Goal: Use online tool/utility: Utilize a website feature to perform a specific function

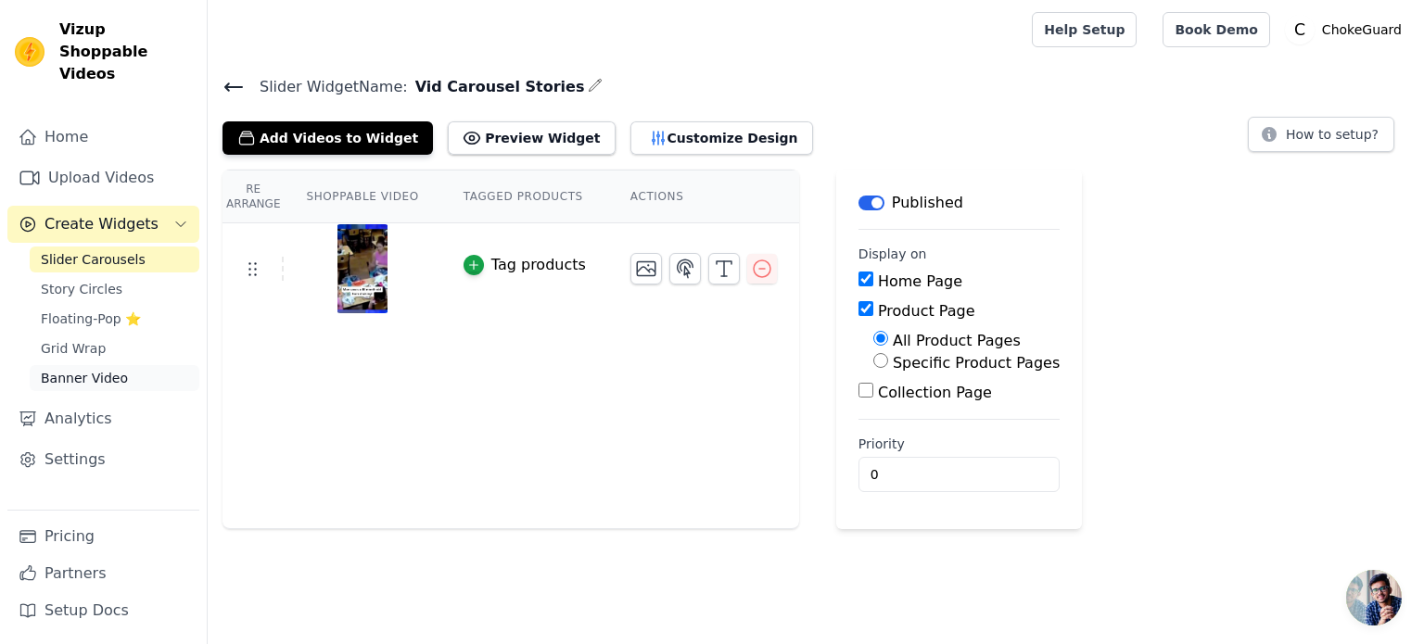
click at [77, 369] on span "Banner Video" at bounding box center [84, 378] width 87 height 19
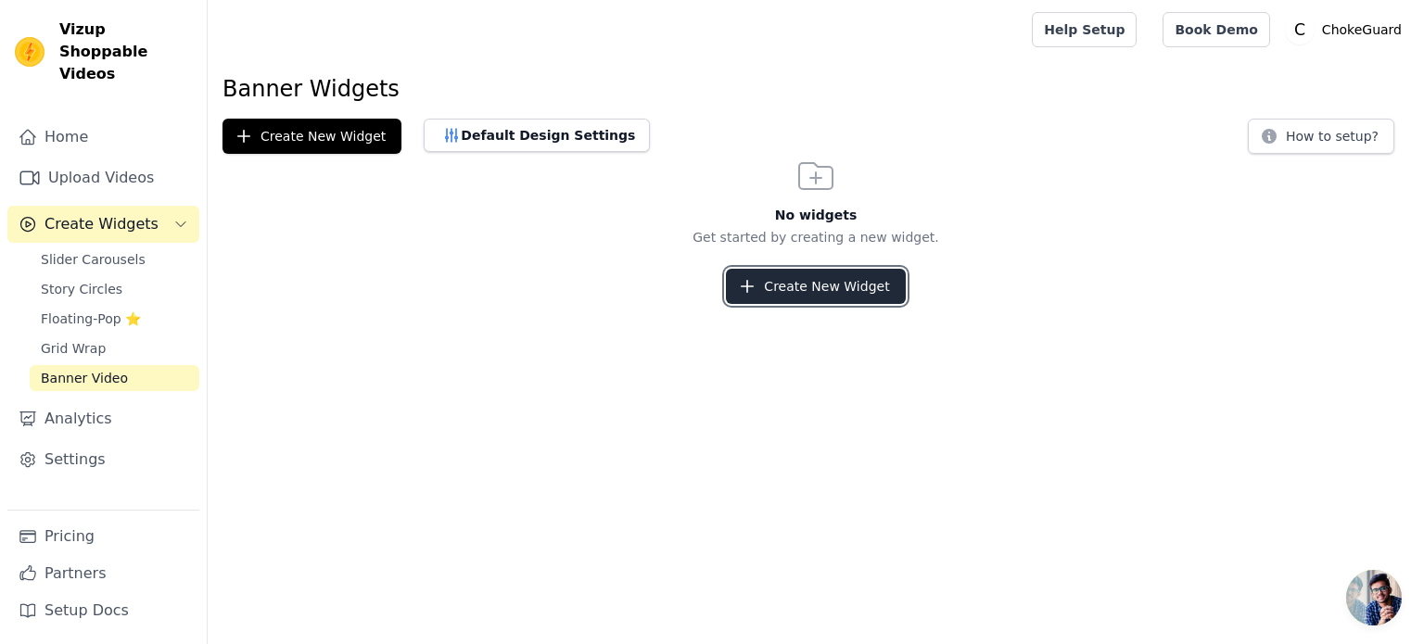
click at [795, 282] on button "Create New Widget" at bounding box center [815, 286] width 179 height 35
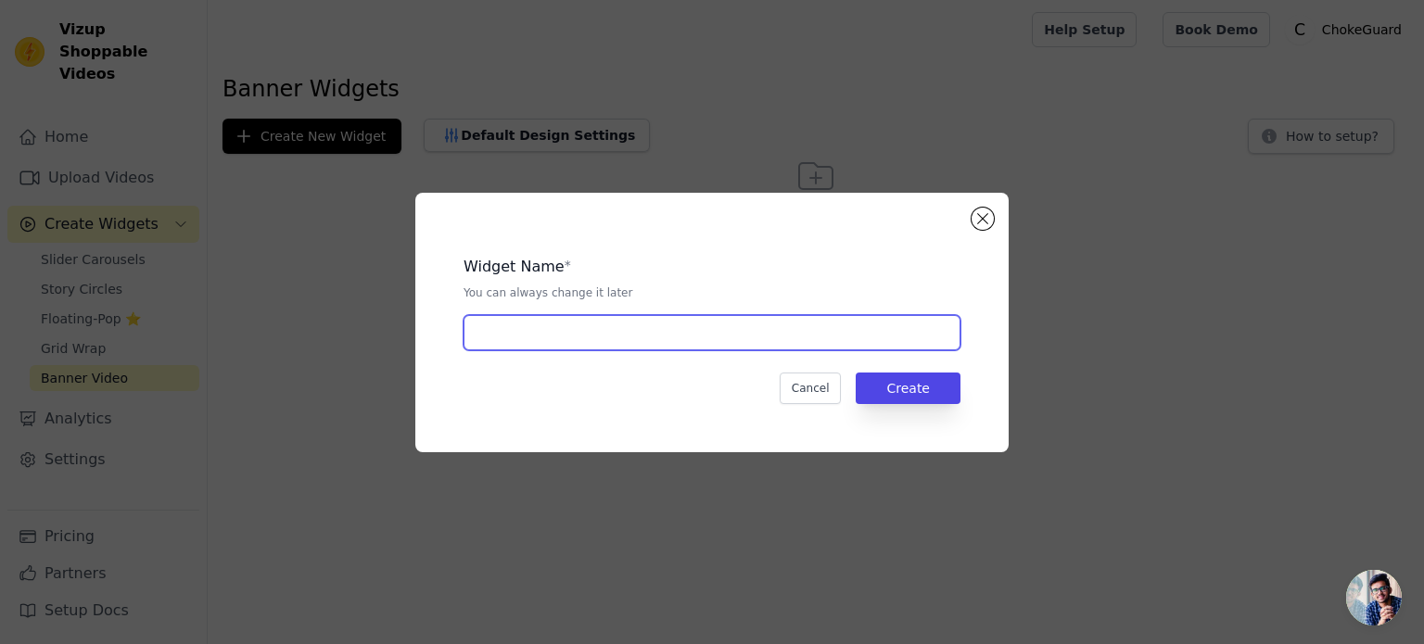
click at [710, 347] on input "text" at bounding box center [712, 332] width 497 height 35
type input "V"
type input "Video Banner"
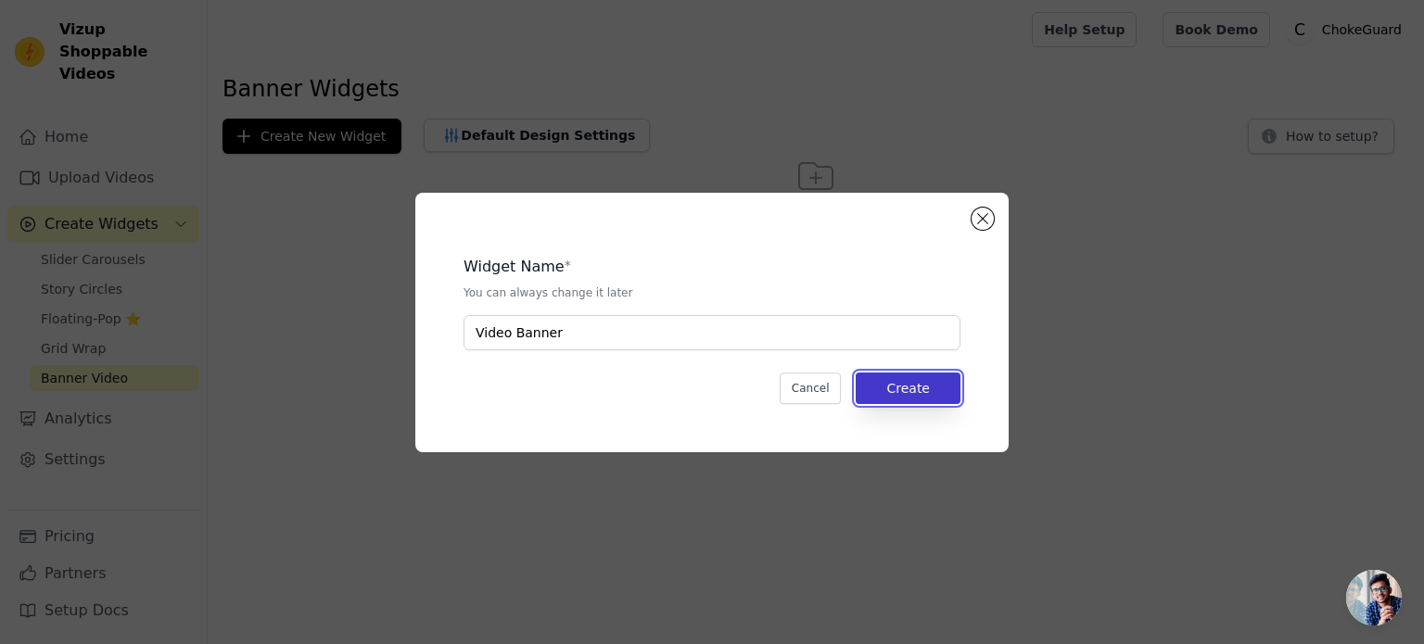
click at [894, 376] on button "Create" at bounding box center [908, 389] width 105 height 32
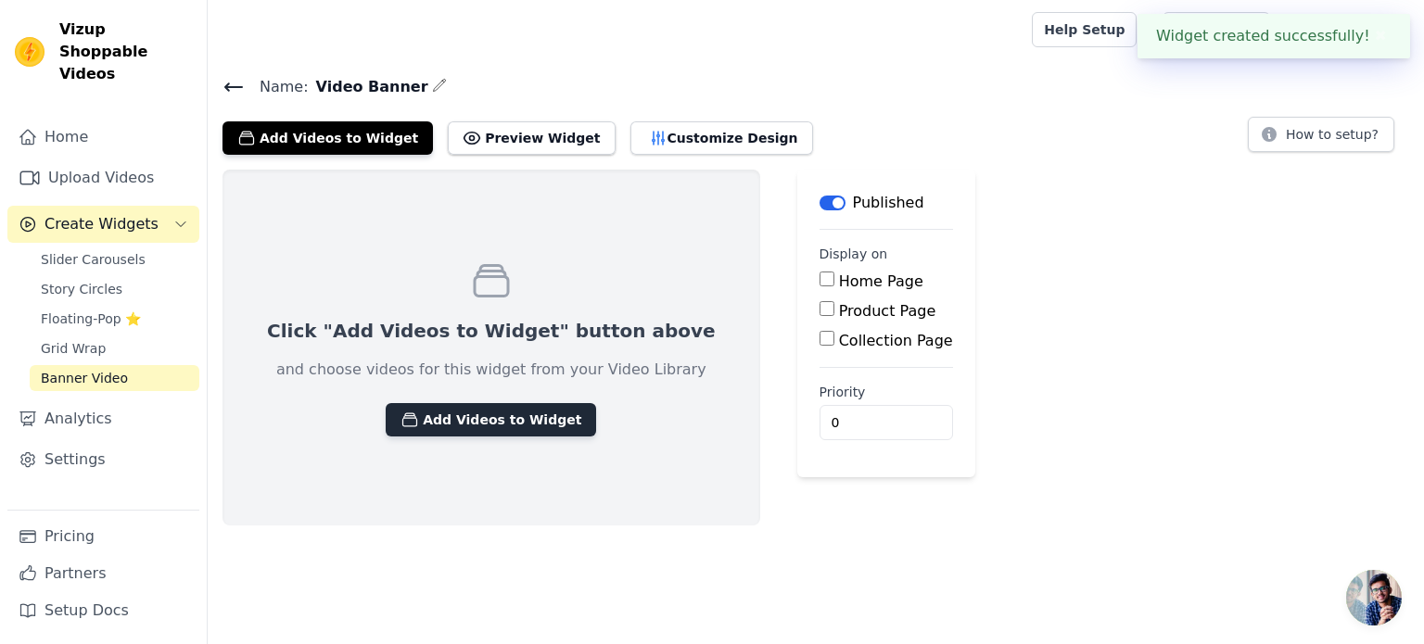
click at [458, 418] on button "Add Videos to Widget" at bounding box center [491, 419] width 211 height 33
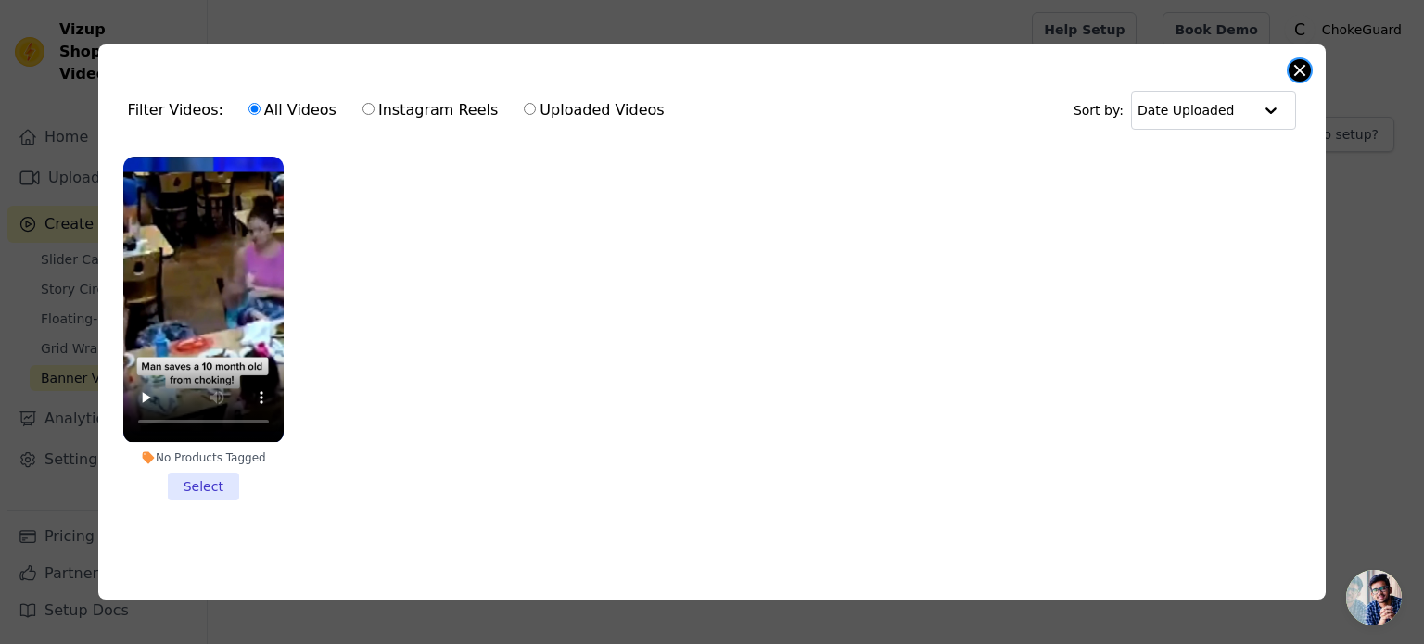
click at [1305, 70] on button "Close modal" at bounding box center [1300, 70] width 22 height 22
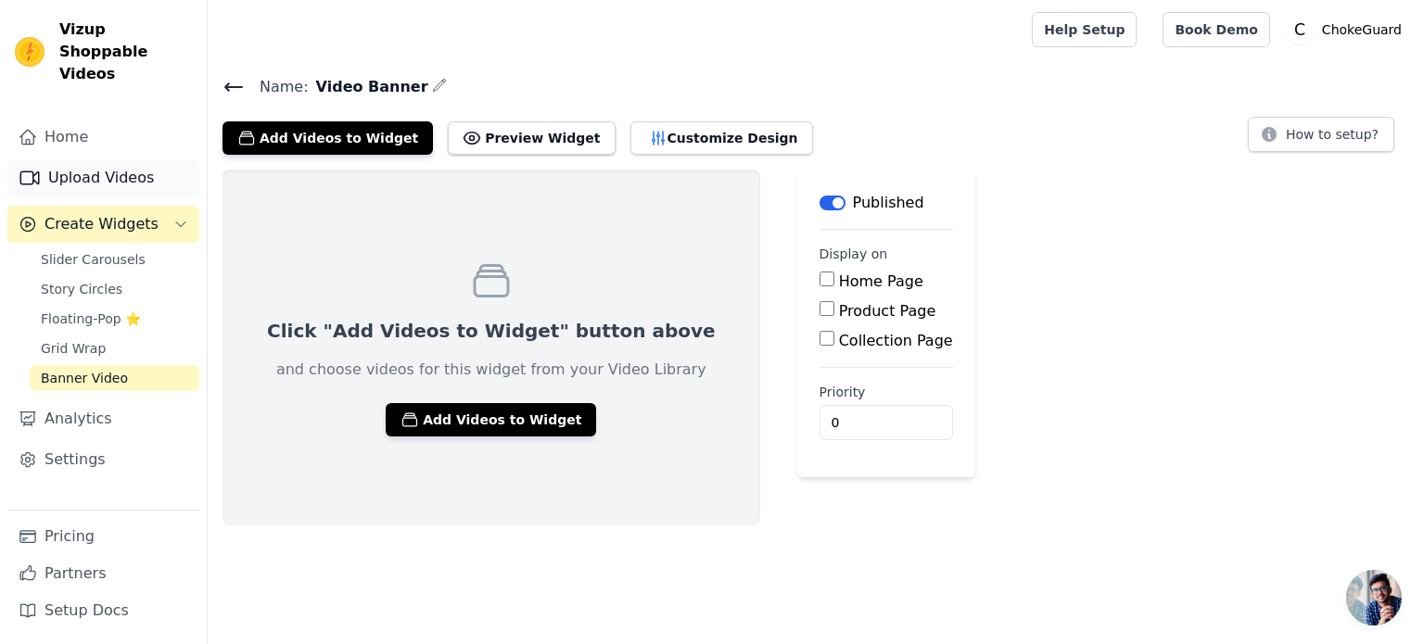
click at [101, 159] on link "Upload Videos" at bounding box center [103, 177] width 192 height 37
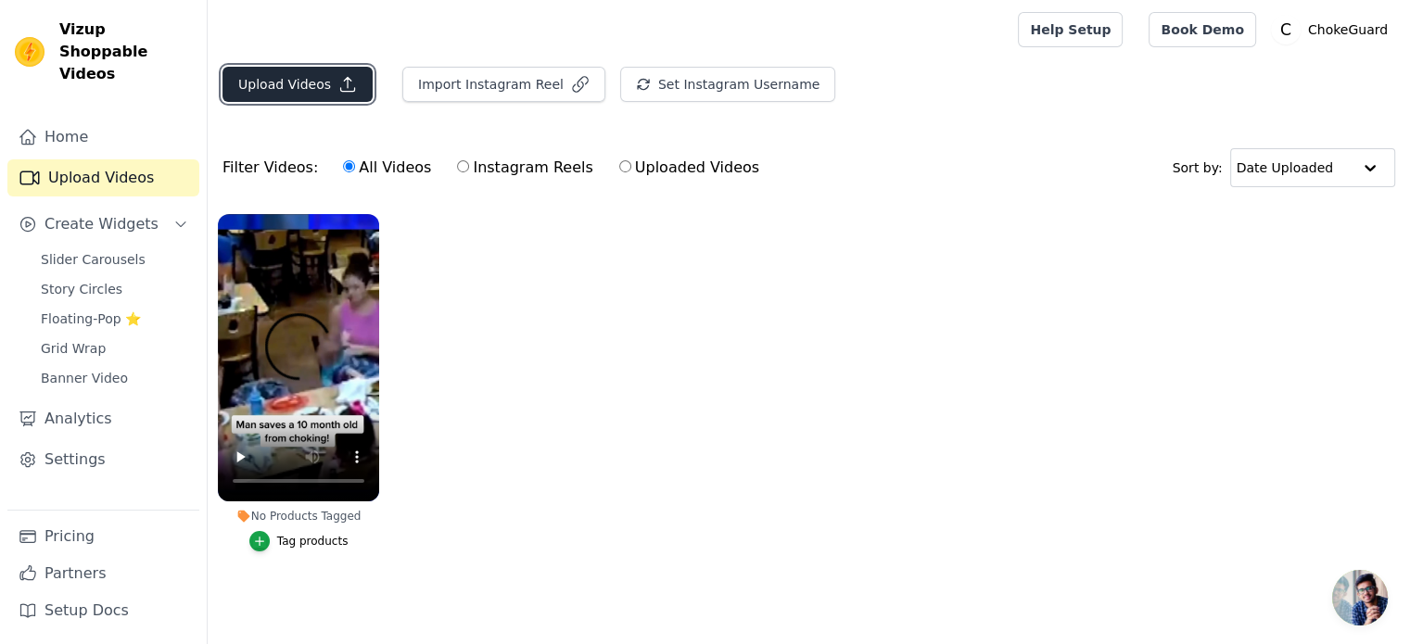
click at [326, 101] on button "Upload Videos" at bounding box center [298, 84] width 150 height 35
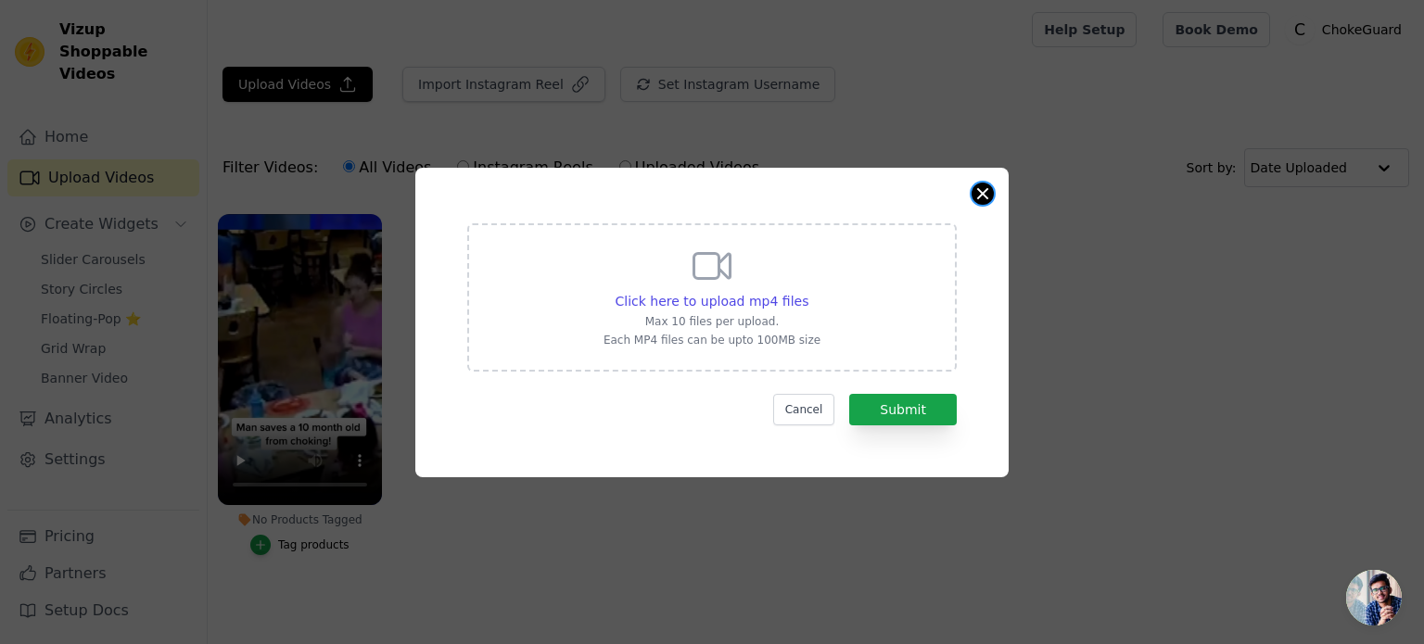
click at [986, 203] on button "Close modal" at bounding box center [983, 194] width 22 height 22
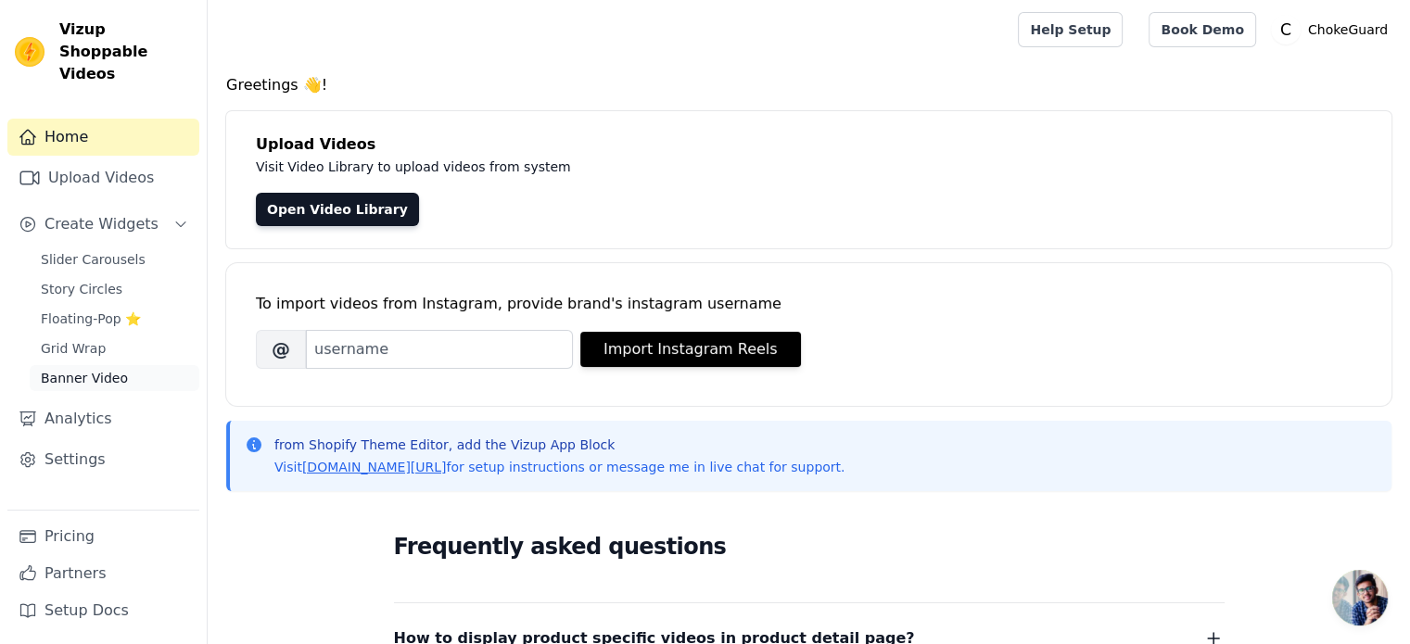
click at [115, 368] on link "Banner Video" at bounding box center [115, 378] width 170 height 26
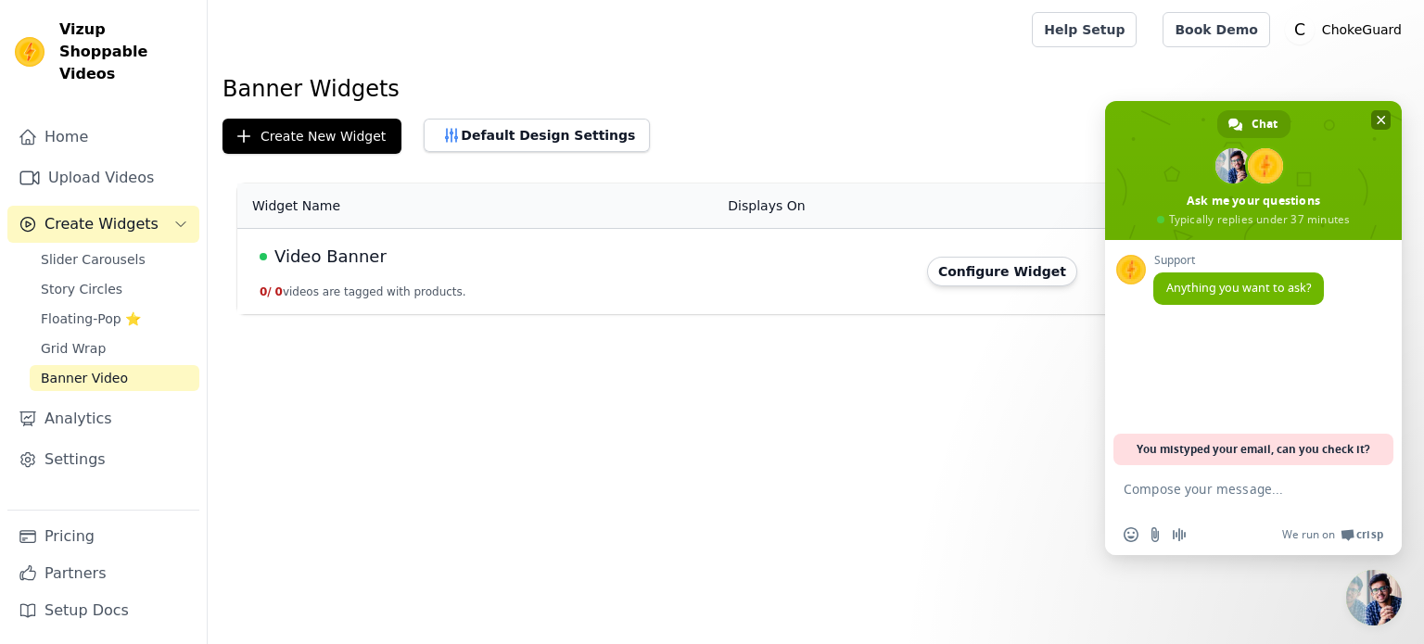
click at [1379, 118] on span "Close chat" at bounding box center [1381, 120] width 9 height 9
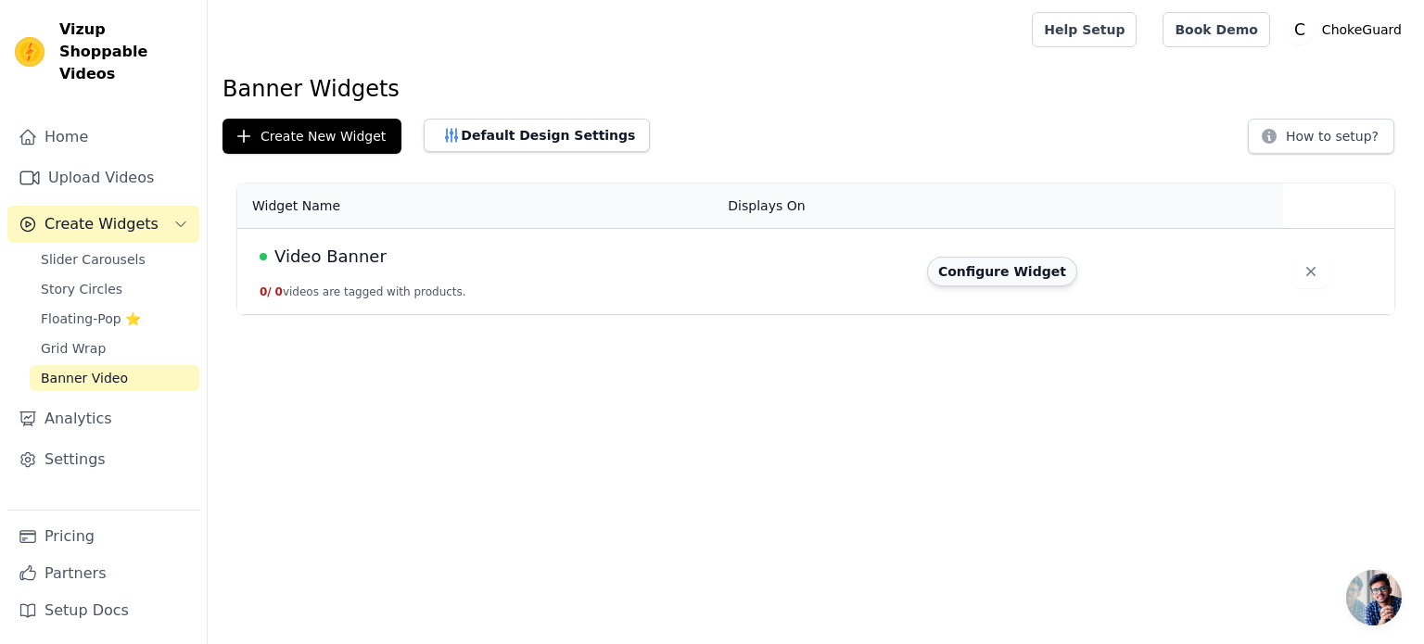
click at [1012, 270] on button "Configure Widget" at bounding box center [1002, 272] width 150 height 30
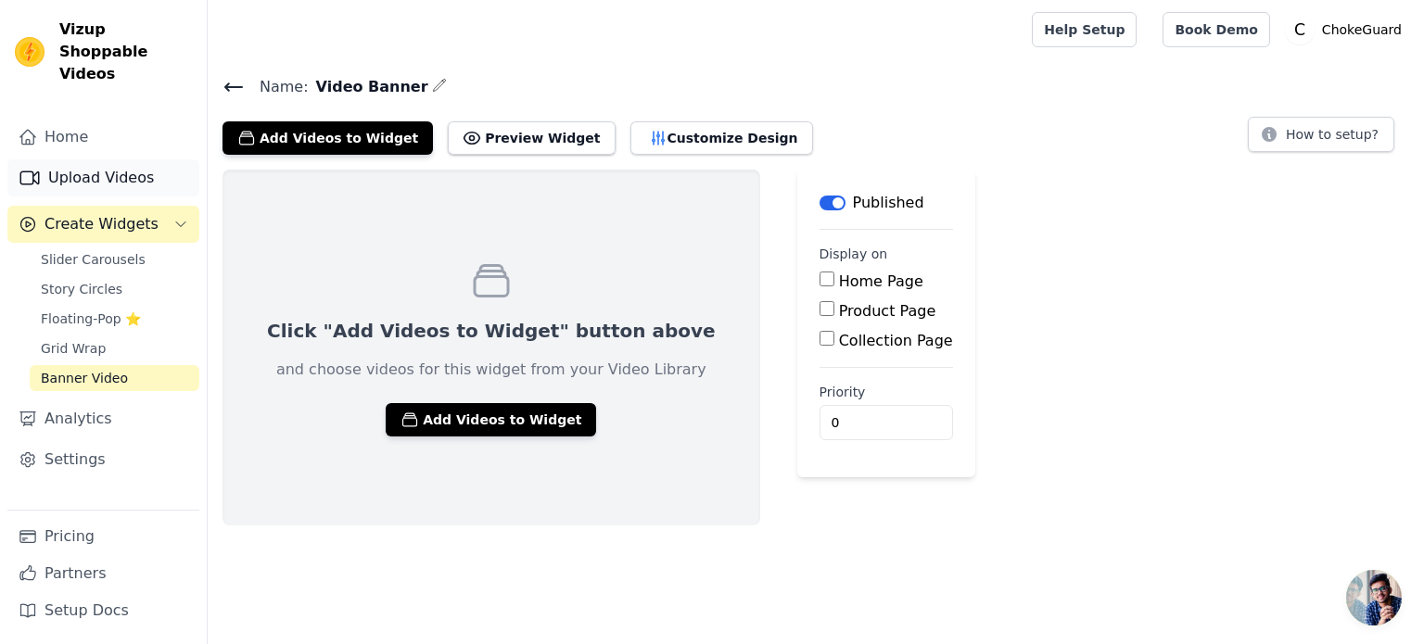
click at [122, 159] on link "Upload Videos" at bounding box center [103, 177] width 192 height 37
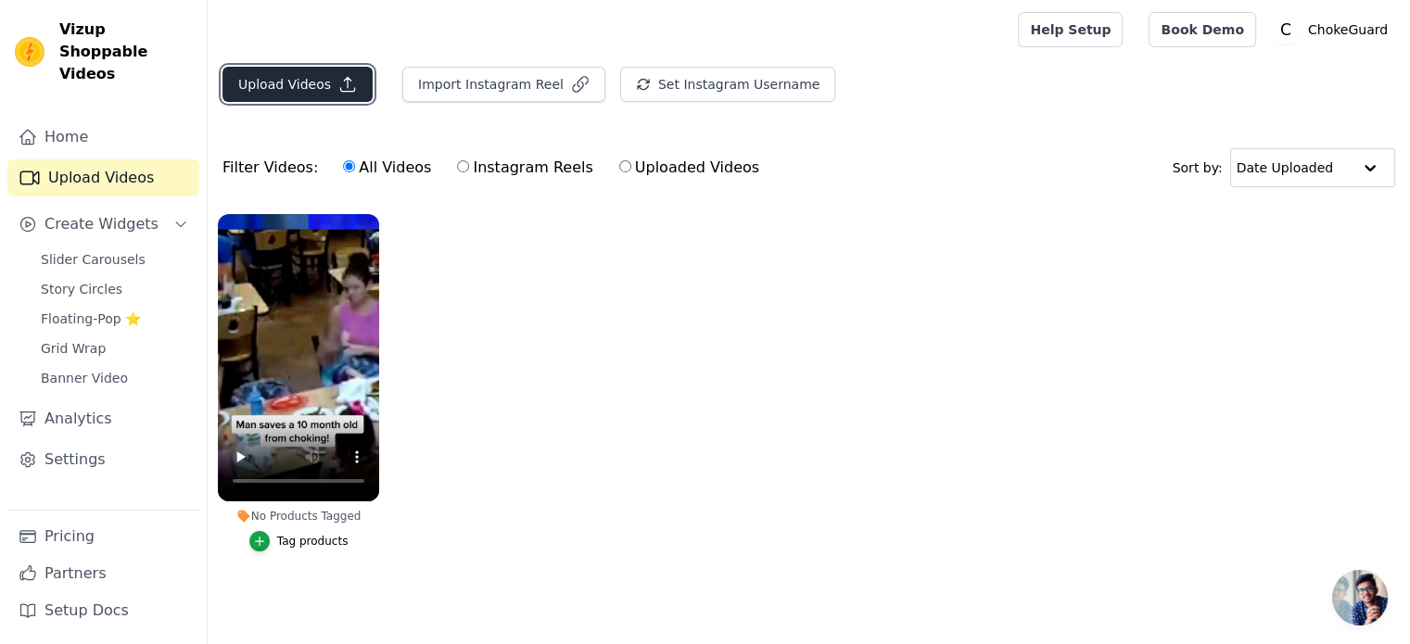
click at [300, 101] on button "Upload Videos" at bounding box center [298, 84] width 150 height 35
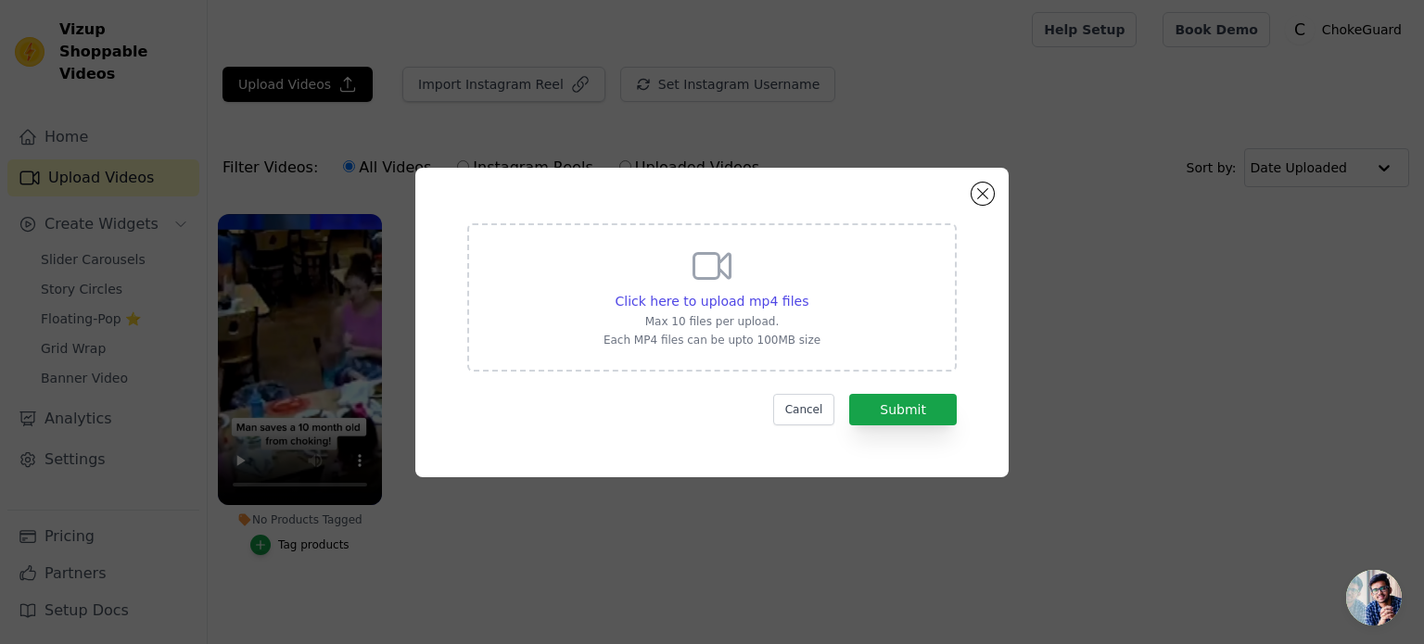
click at [729, 312] on div "Click here to upload mp4 files Max 10 files per upload. Each MP4 files can be u…" at bounding box center [712, 296] width 217 height 104
click at [808, 292] on input "Click here to upload mp4 files Max 10 files per upload. Each MP4 files can be u…" at bounding box center [808, 291] width 1 height 1
type input "C:\fakepath\Paramedic LfeVc.mp4"
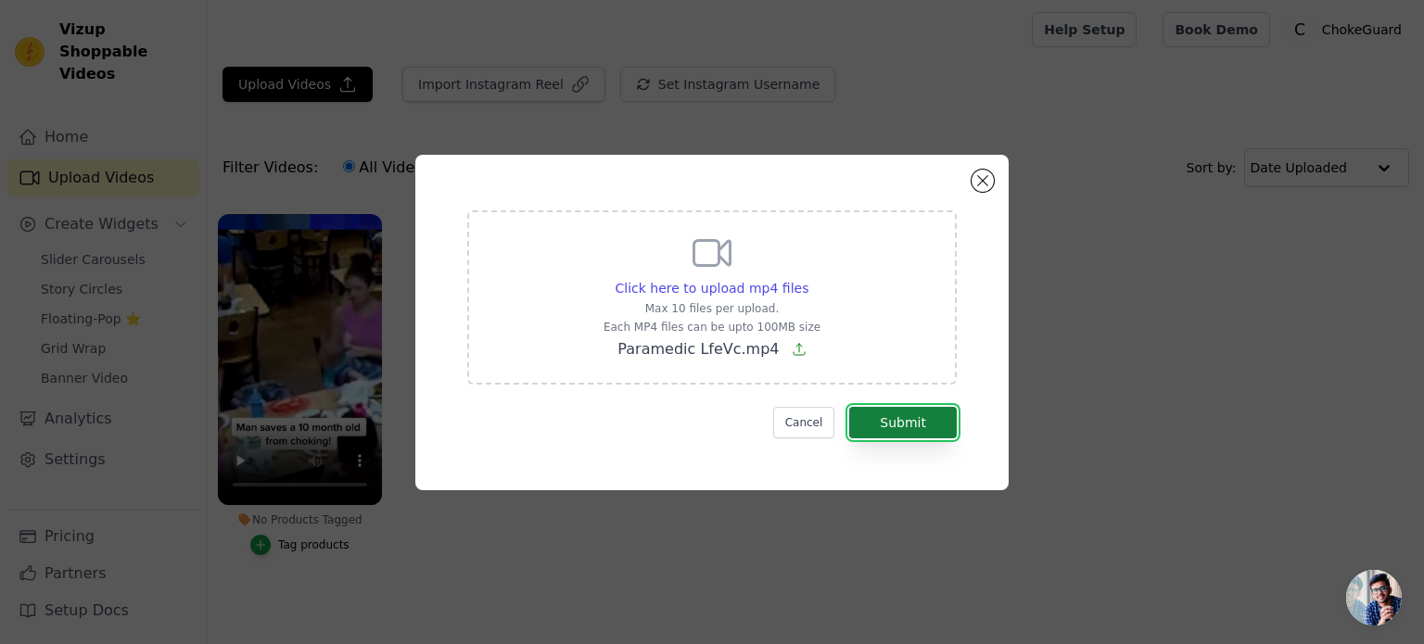
click at [937, 427] on button "Submit" at bounding box center [903, 423] width 108 height 32
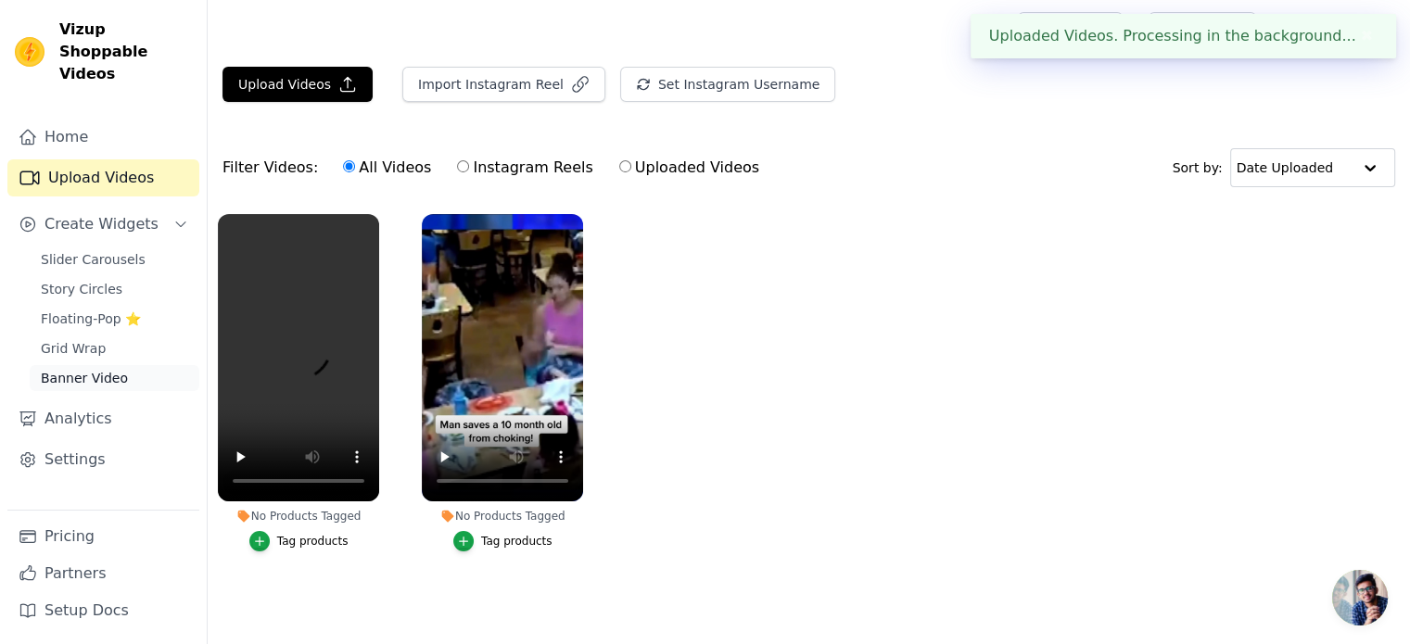
click at [108, 369] on span "Banner Video" at bounding box center [84, 378] width 87 height 19
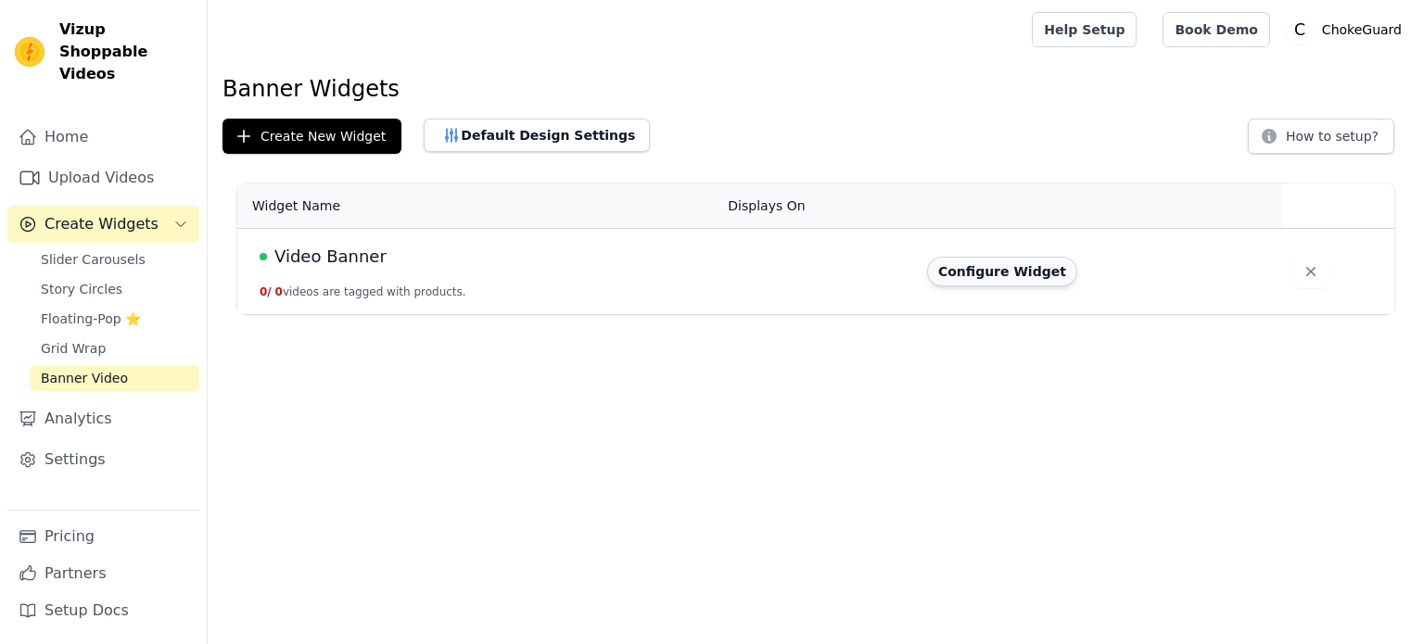
click at [1009, 284] on button "Configure Widget" at bounding box center [1002, 272] width 150 height 30
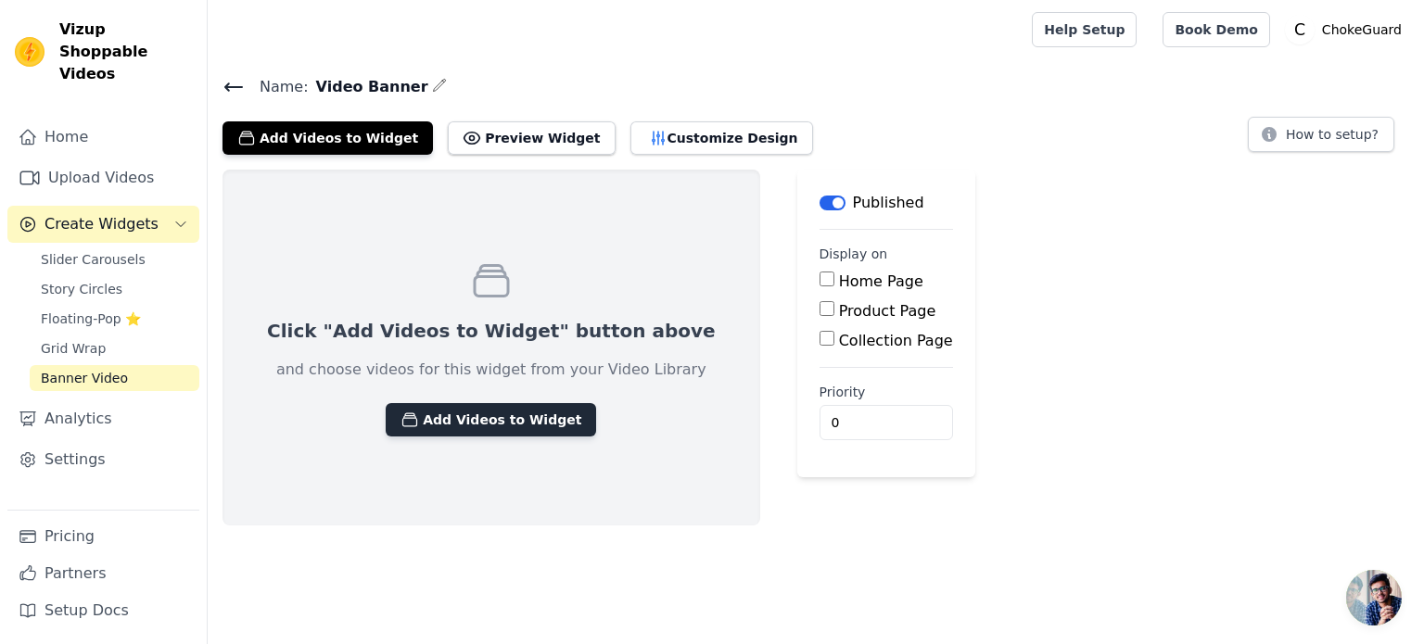
click at [493, 424] on button "Add Videos to Widget" at bounding box center [491, 419] width 211 height 33
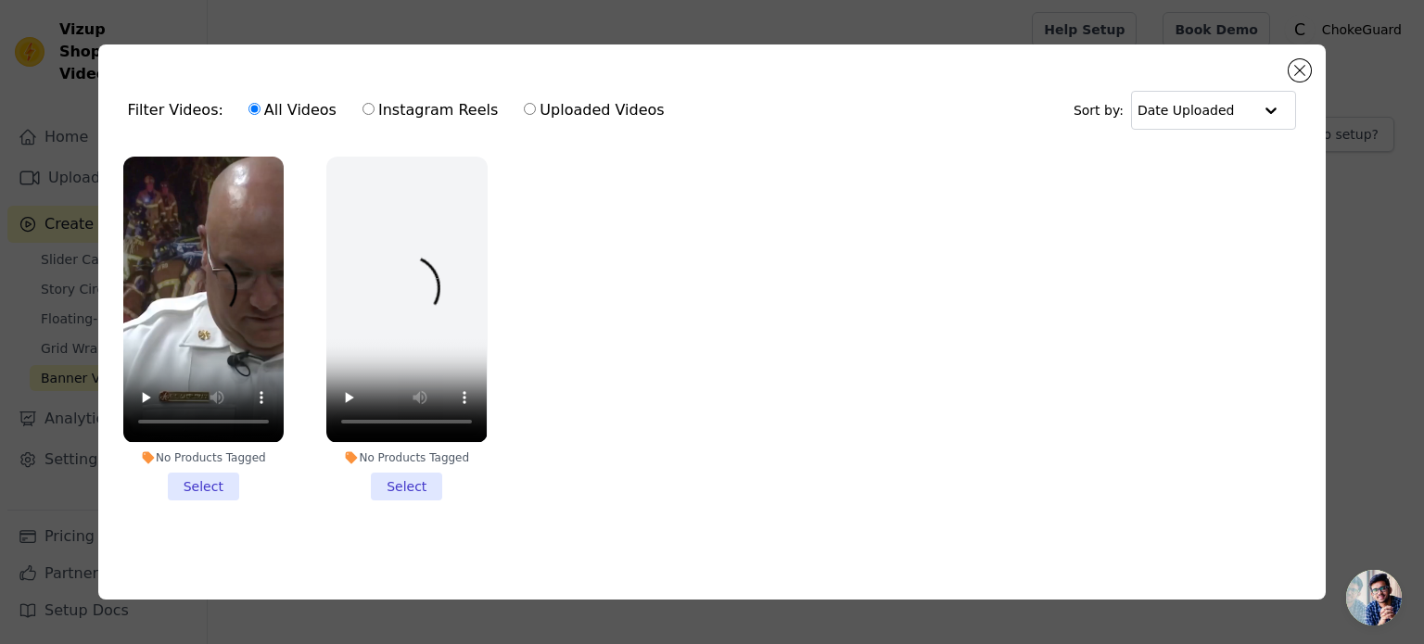
click at [211, 485] on li "No Products Tagged Select" at bounding box center [203, 328] width 160 height 343
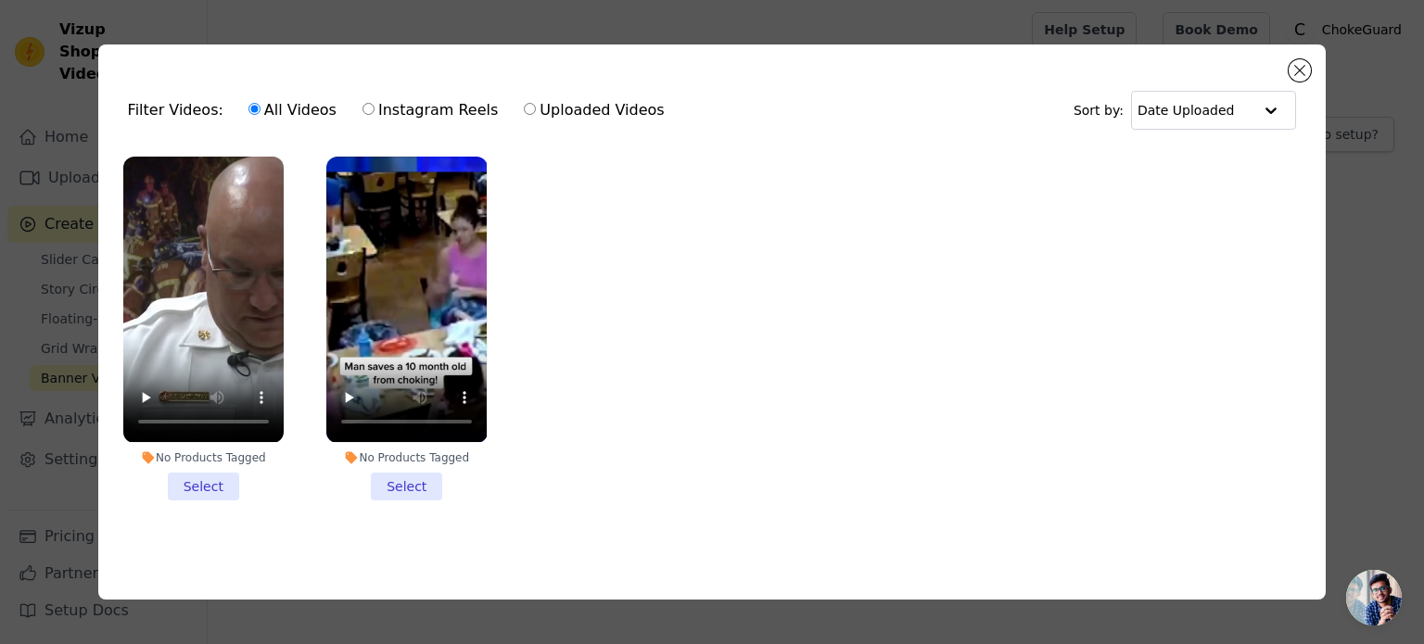
click at [0, 0] on input "No Products Tagged Select" at bounding box center [0, 0] width 0 height 0
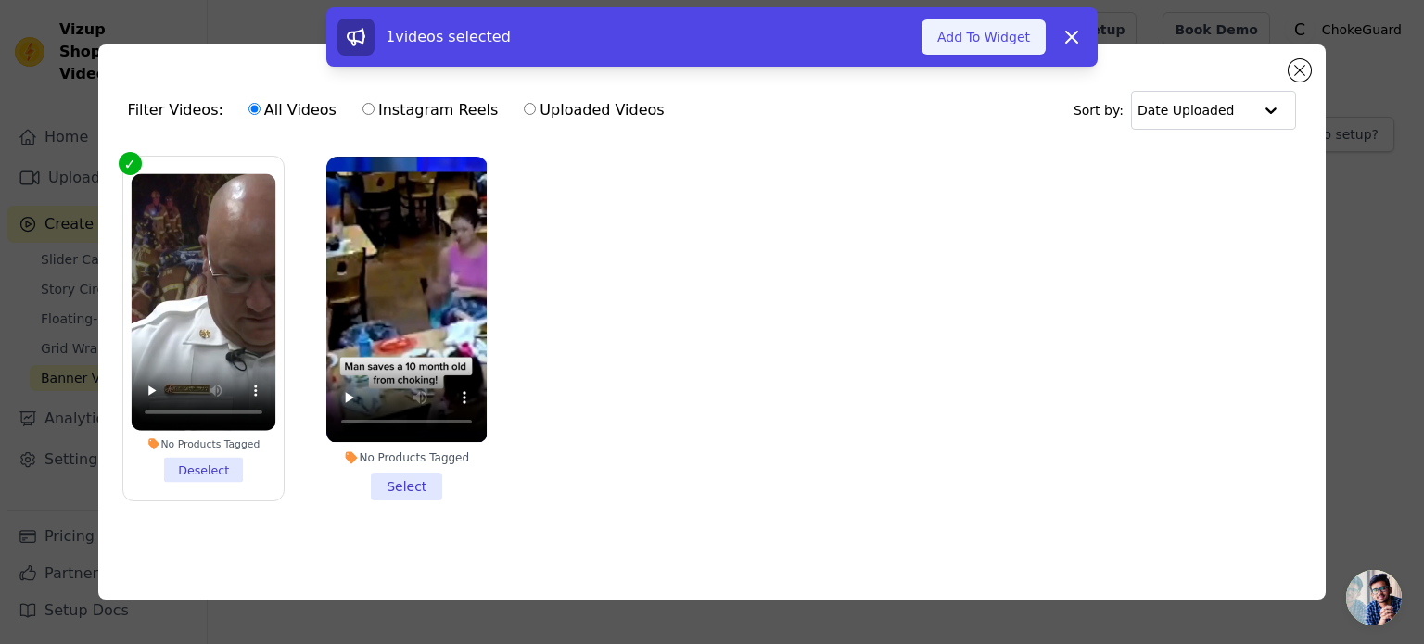
click at [1009, 33] on button "Add To Widget" at bounding box center [984, 36] width 124 height 35
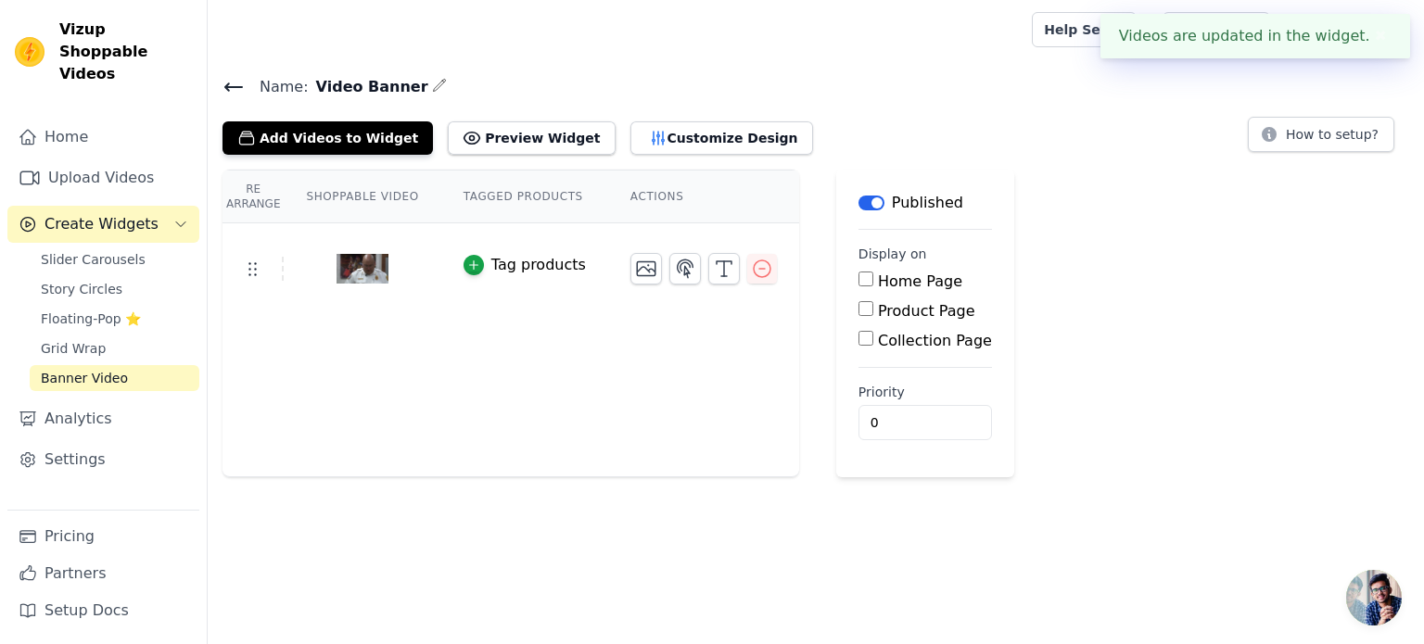
click at [859, 284] on input "Home Page" at bounding box center [866, 279] width 15 height 15
checkbox input "true"
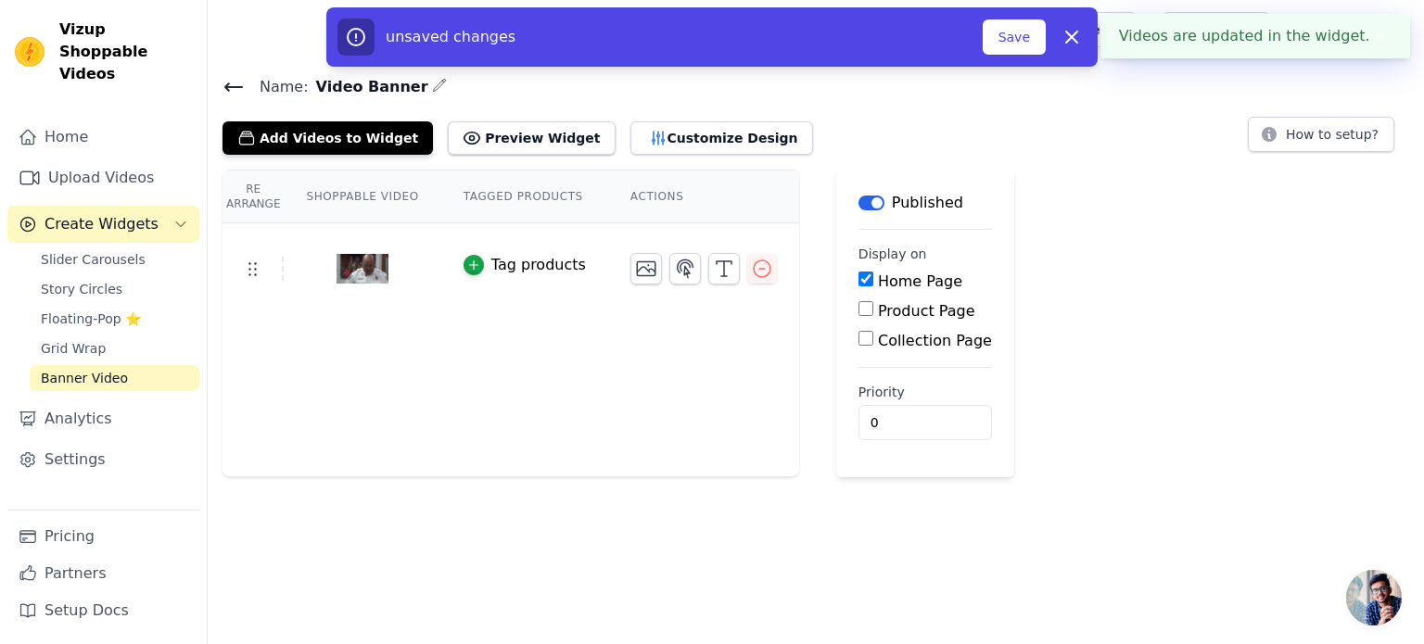
click at [859, 307] on input "Product Page" at bounding box center [866, 308] width 15 height 15
checkbox input "true"
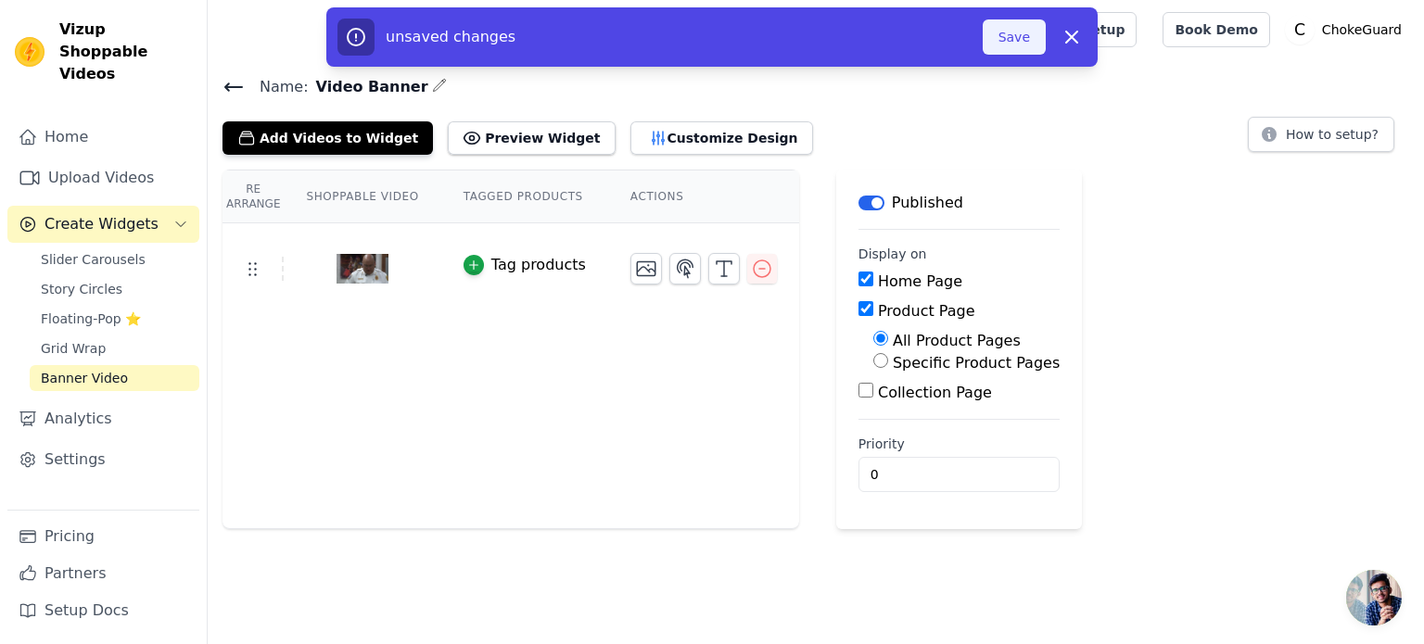
click at [1027, 43] on button "Save" at bounding box center [1014, 36] width 63 height 35
